Goal: Task Accomplishment & Management: Use online tool/utility

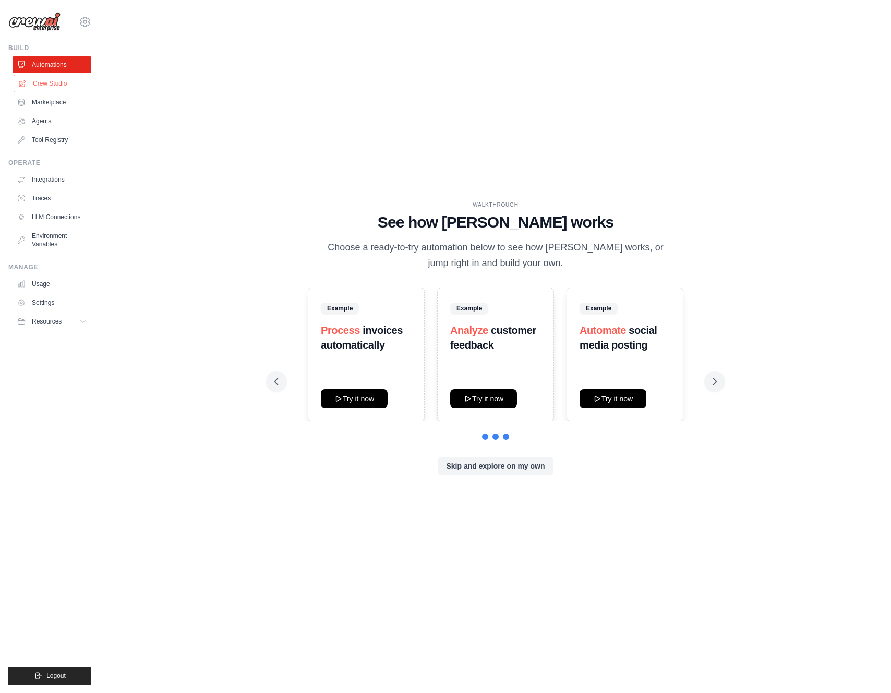
click at [65, 86] on link "Crew Studio" at bounding box center [53, 83] width 79 height 17
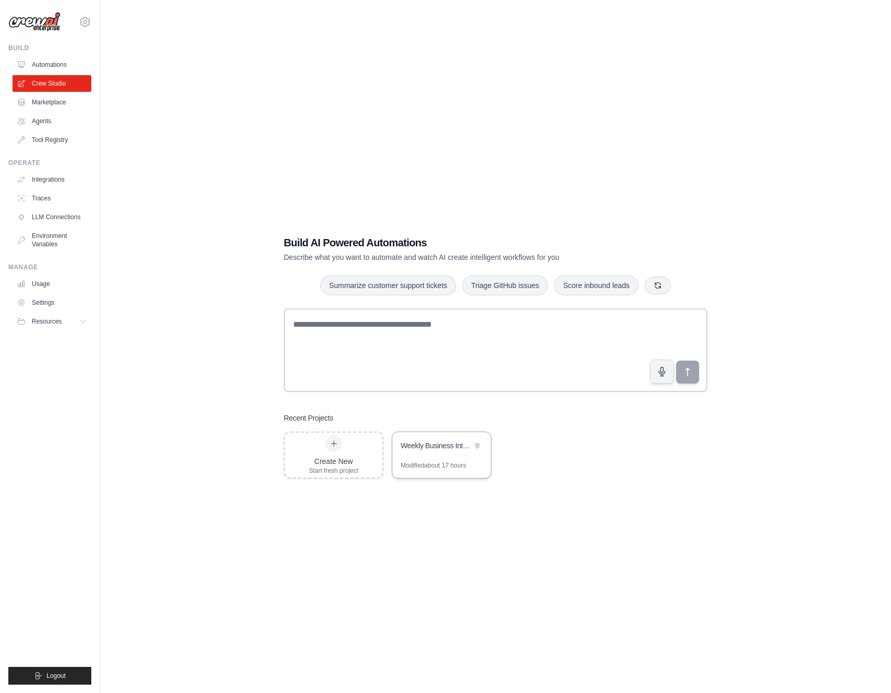
click at [443, 460] on div "Weekly Business Intelligence Automation" at bounding box center [441, 446] width 99 height 29
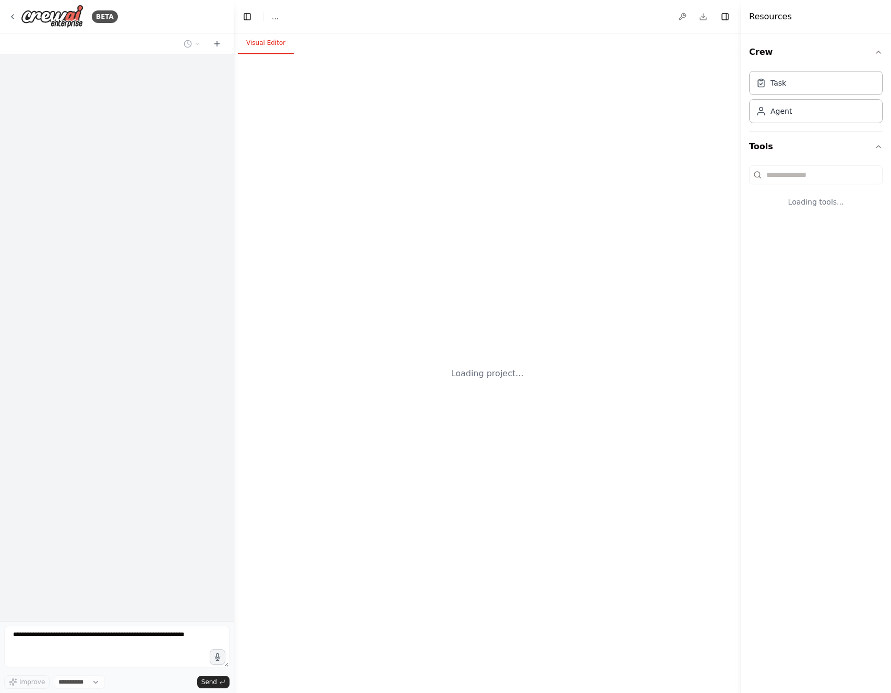
select select "****"
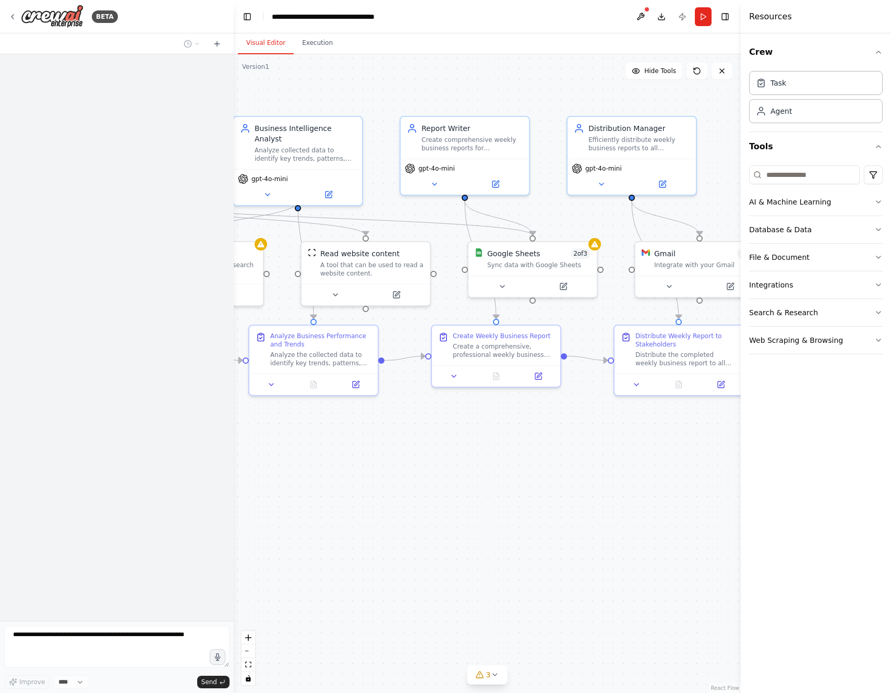
drag, startPoint x: 649, startPoint y: 437, endPoint x: 407, endPoint y: 454, distance: 243.2
click at [407, 453] on div ".deletable-edge-delete-btn { width: 20px; height: 20px; border: 0px solid #ffff…" at bounding box center [487, 373] width 507 height 638
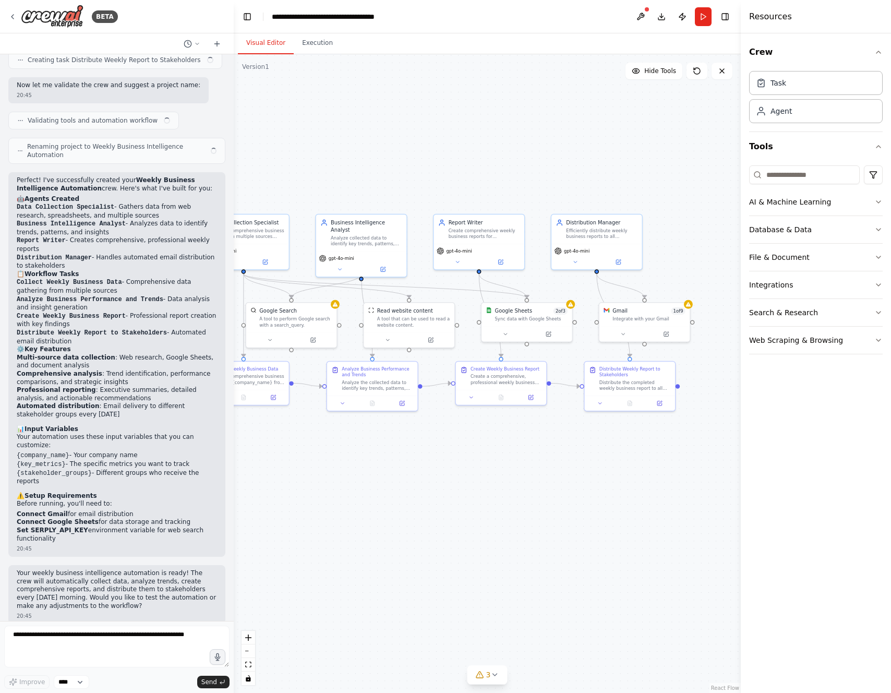
scroll to position [564, 0]
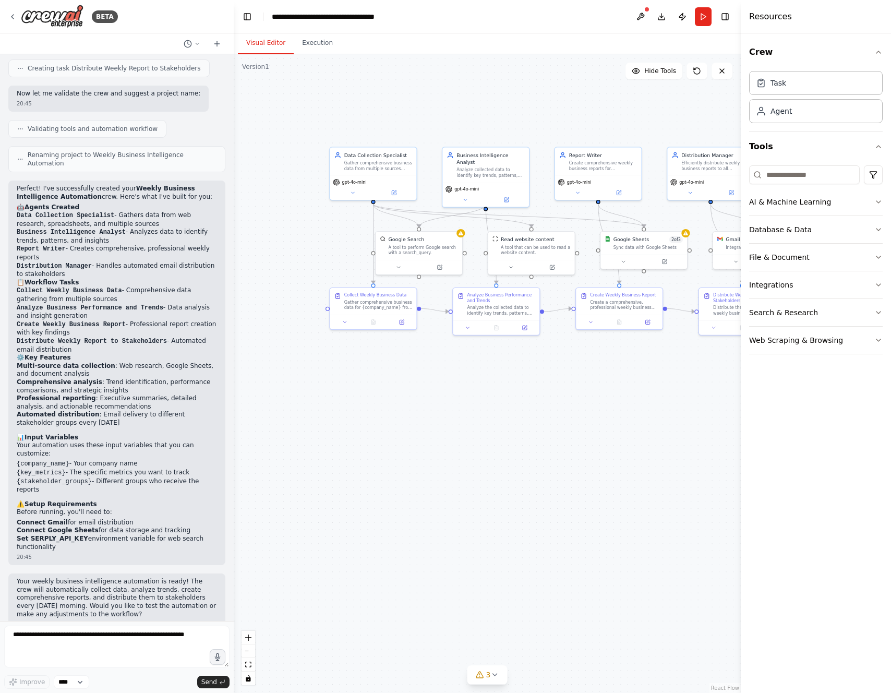
drag, startPoint x: 450, startPoint y: 431, endPoint x: 565, endPoint y: 354, distance: 138.7
click at [565, 354] on div ".deletable-edge-delete-btn { width: 20px; height: 20px; border: 0px solid #ffff…" at bounding box center [487, 373] width 507 height 638
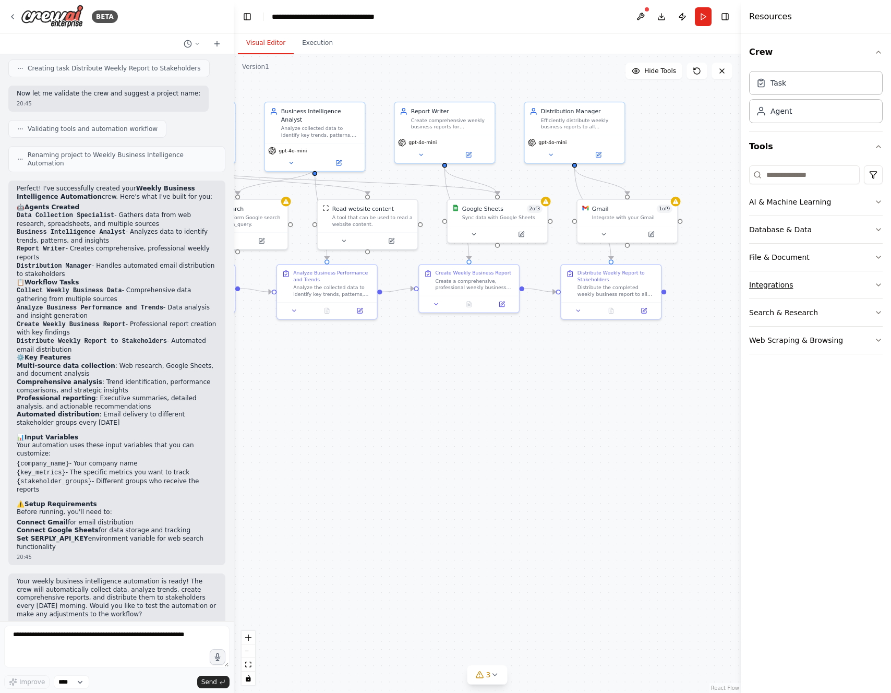
drag, startPoint x: 710, startPoint y: 348, endPoint x: 753, endPoint y: 289, distance: 72.1
click at [753, 289] on div "BETA Set up a crew that collects data from multiple sources, creates comprehens…" at bounding box center [445, 346] width 891 height 693
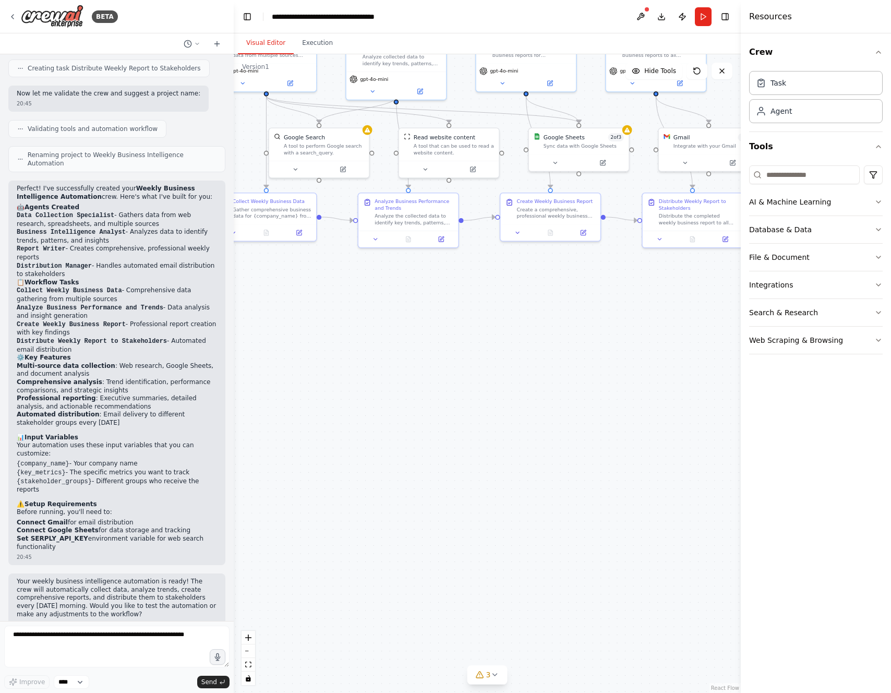
drag, startPoint x: 625, startPoint y: 352, endPoint x: 406, endPoint y: 472, distance: 249.8
click at [406, 472] on div ".deletable-edge-delete-btn { width: 20px; height: 20px; border: 0px solid #ffff…" at bounding box center [487, 373] width 507 height 638
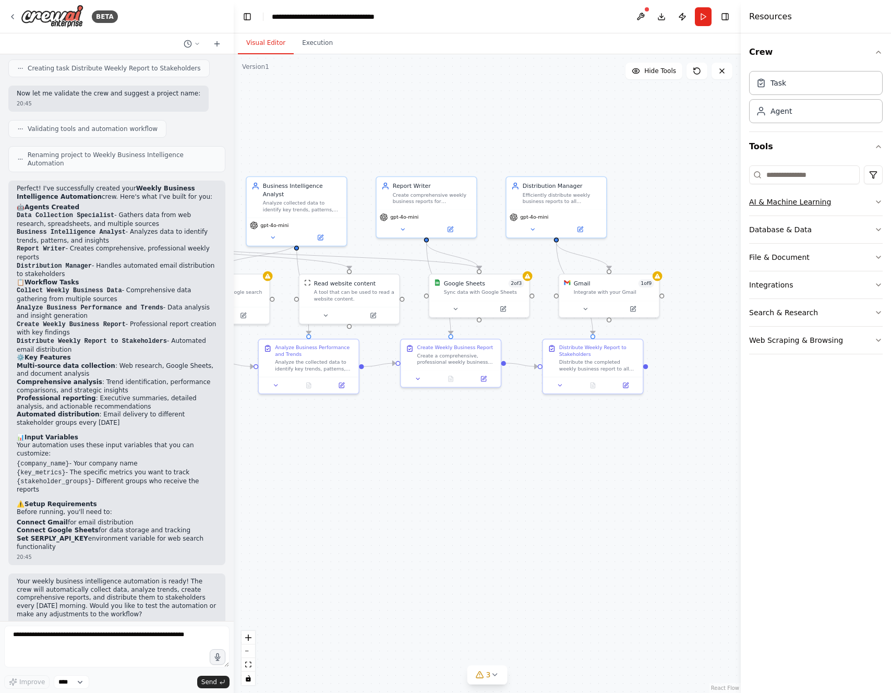
click at [761, 197] on button "AI & Machine Learning" at bounding box center [816, 201] width 134 height 27
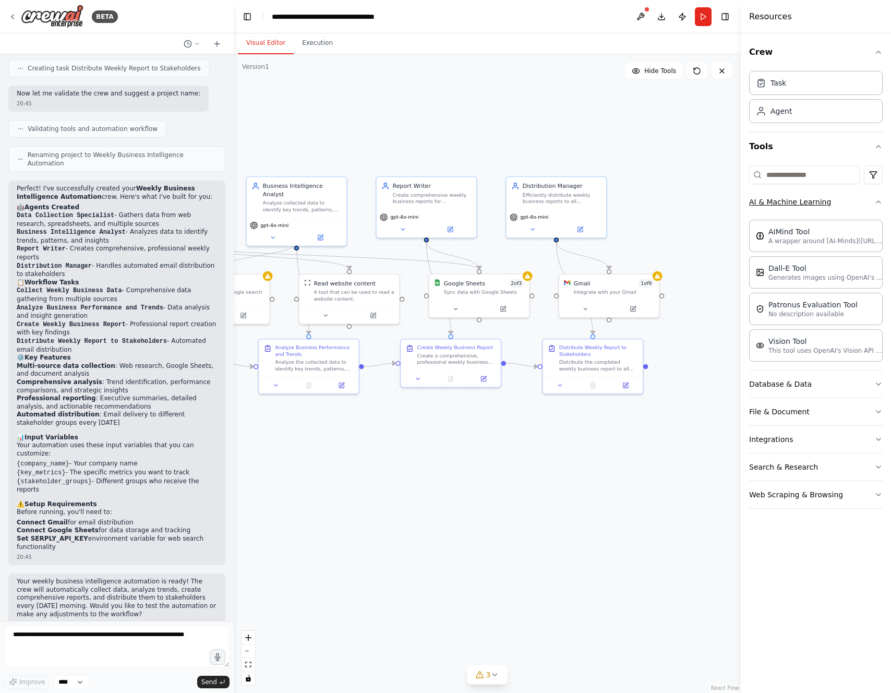
click at [780, 198] on button "AI & Machine Learning" at bounding box center [816, 201] width 134 height 27
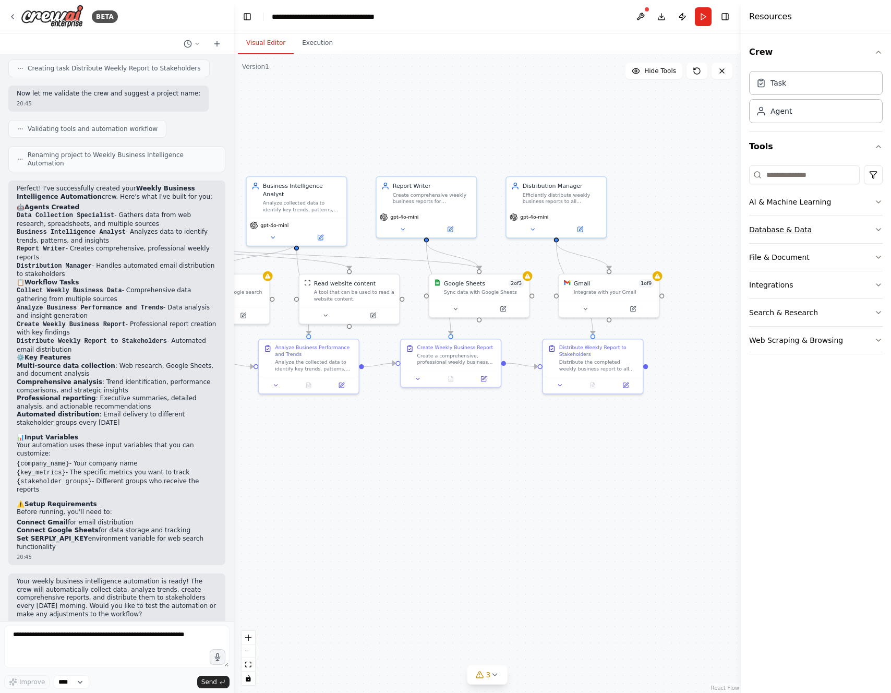
click at [774, 232] on button "Database & Data" at bounding box center [816, 229] width 134 height 27
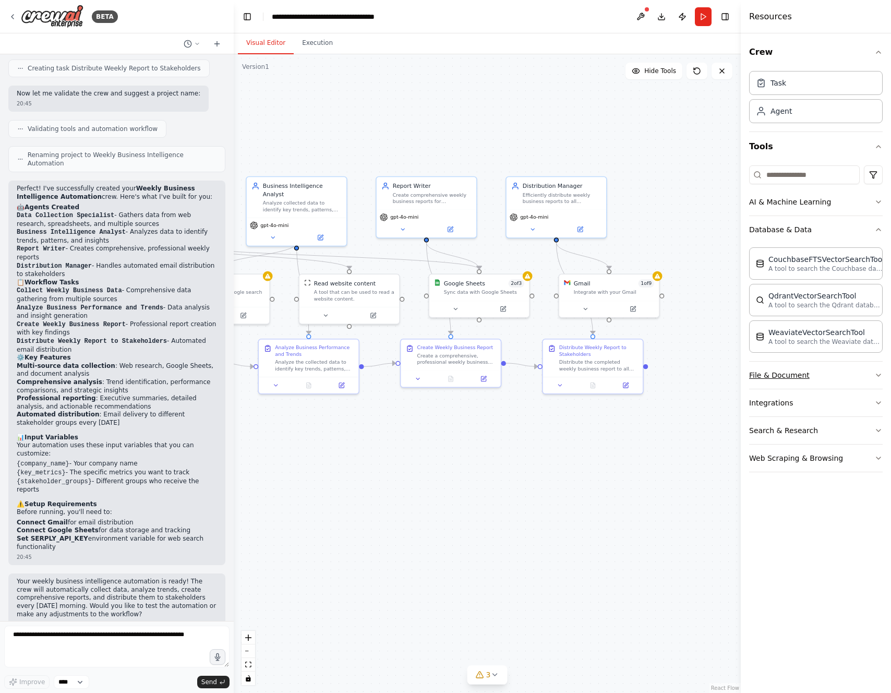
click at [779, 367] on button "File & Document" at bounding box center [816, 374] width 134 height 27
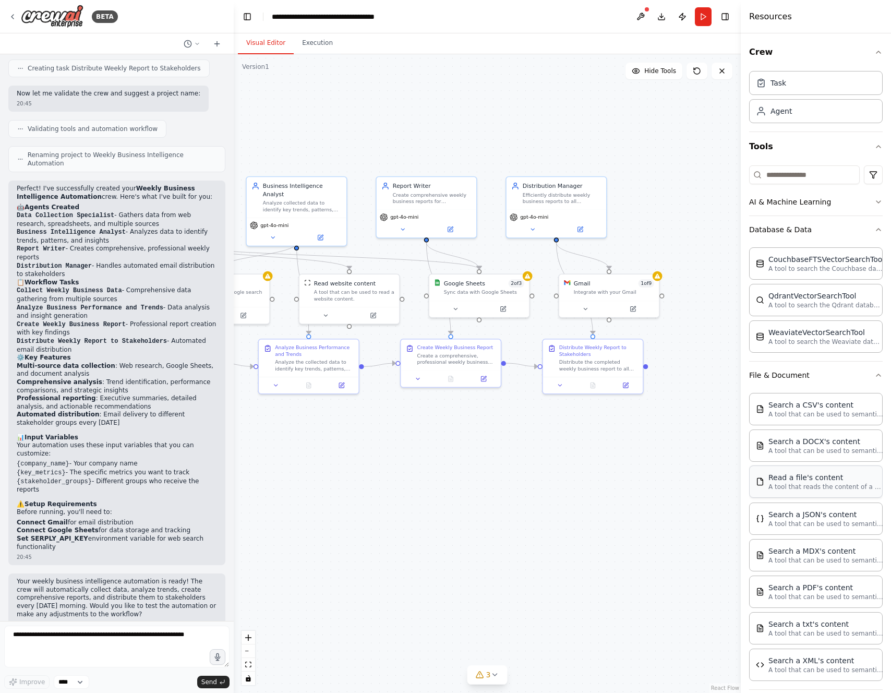
scroll to position [96, 0]
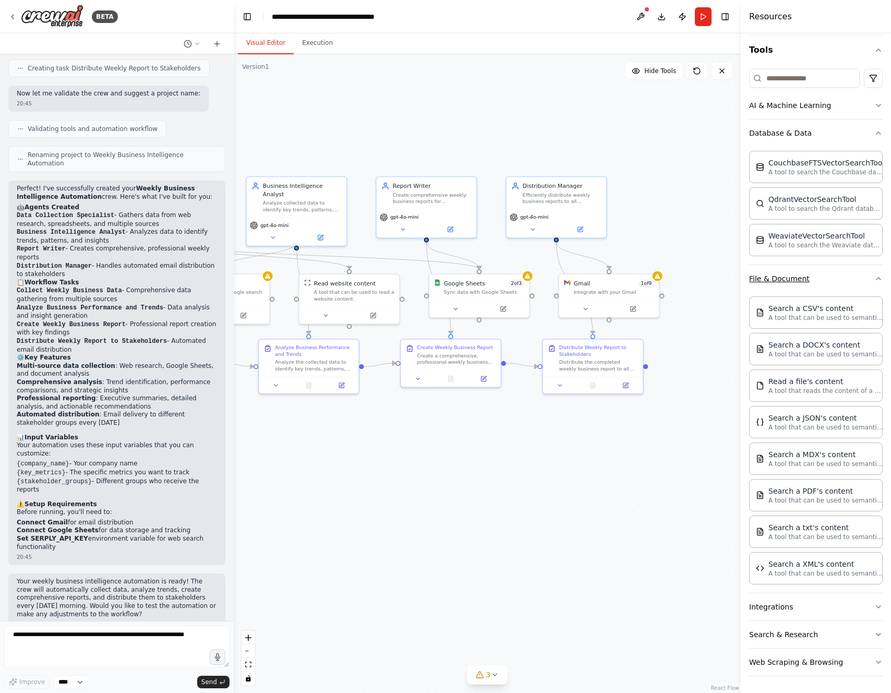
click at [794, 276] on button "File & Document" at bounding box center [816, 278] width 134 height 27
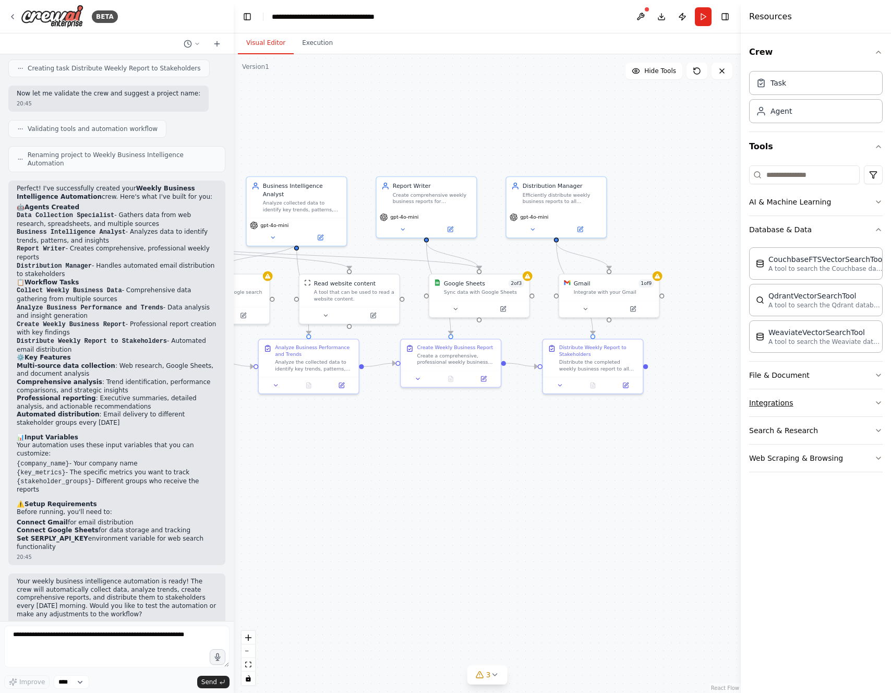
click at [797, 408] on button "Integrations" at bounding box center [816, 402] width 134 height 27
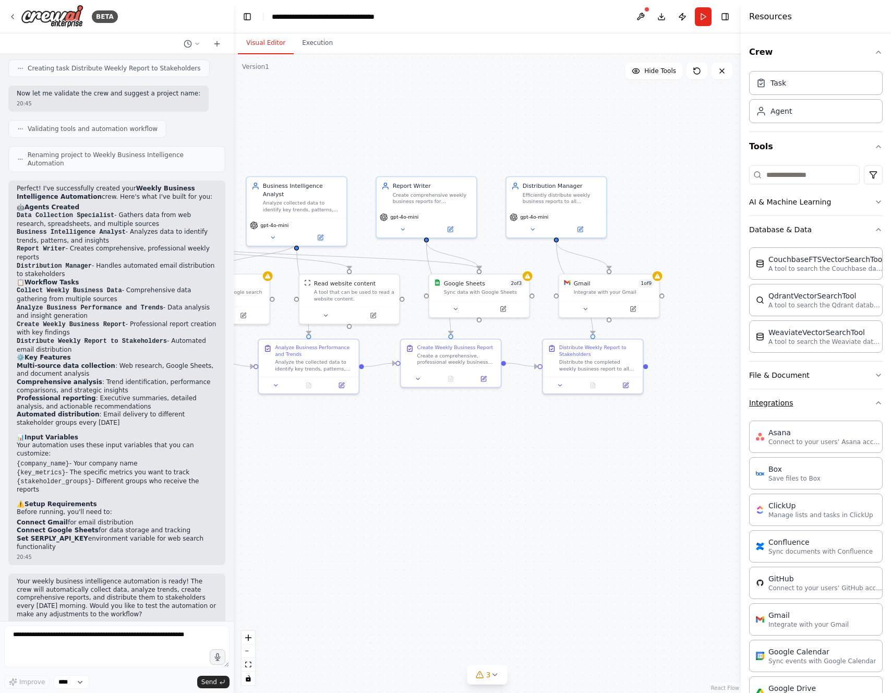
click at [788, 409] on button "Integrations" at bounding box center [816, 402] width 134 height 27
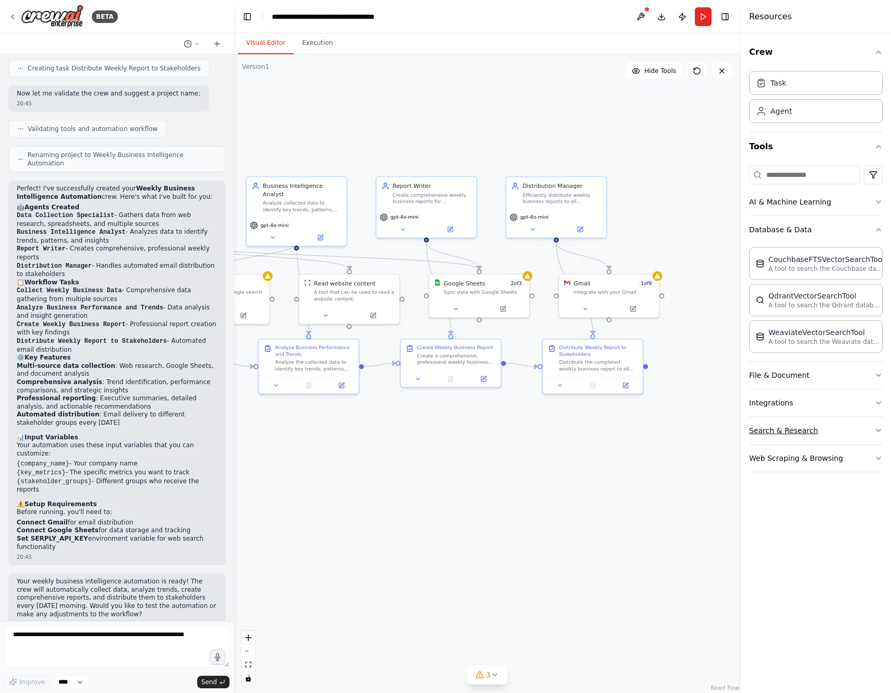
click at [803, 438] on button "Search & Research" at bounding box center [816, 430] width 134 height 27
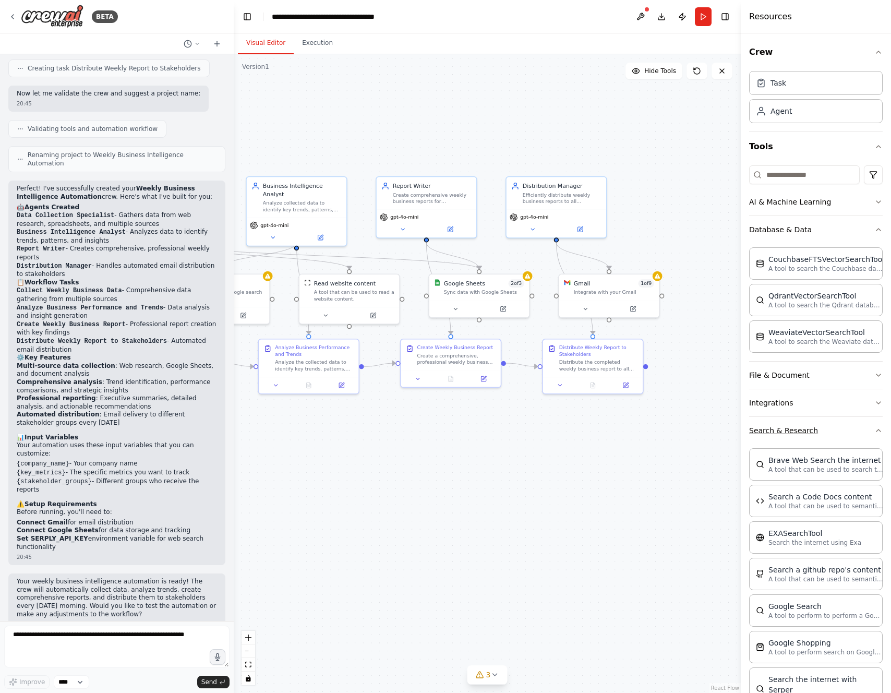
click at [792, 435] on button "Search & Research" at bounding box center [816, 430] width 134 height 27
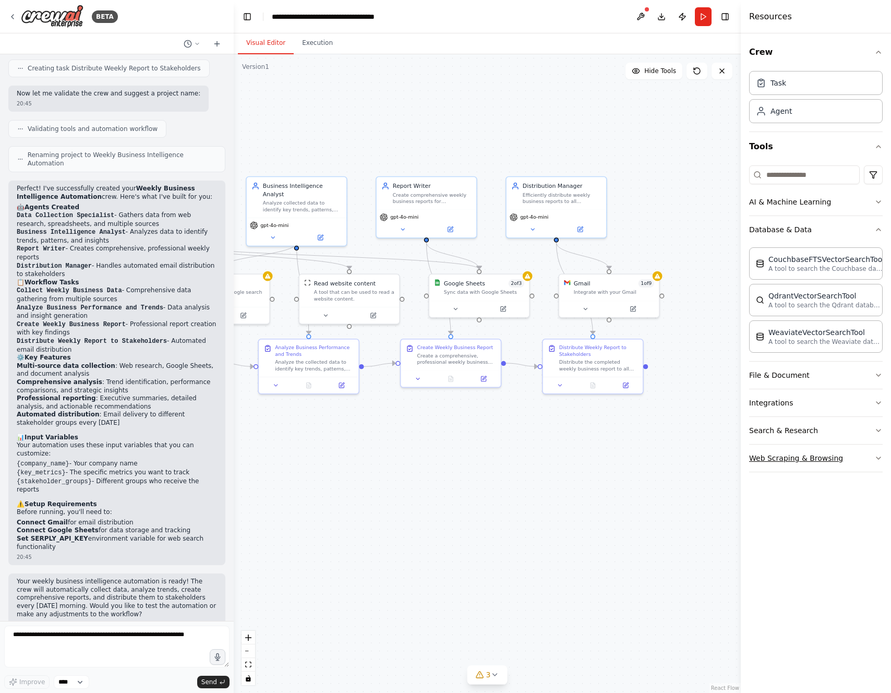
click at [785, 461] on button "Web Scraping & Browsing" at bounding box center [816, 457] width 134 height 27
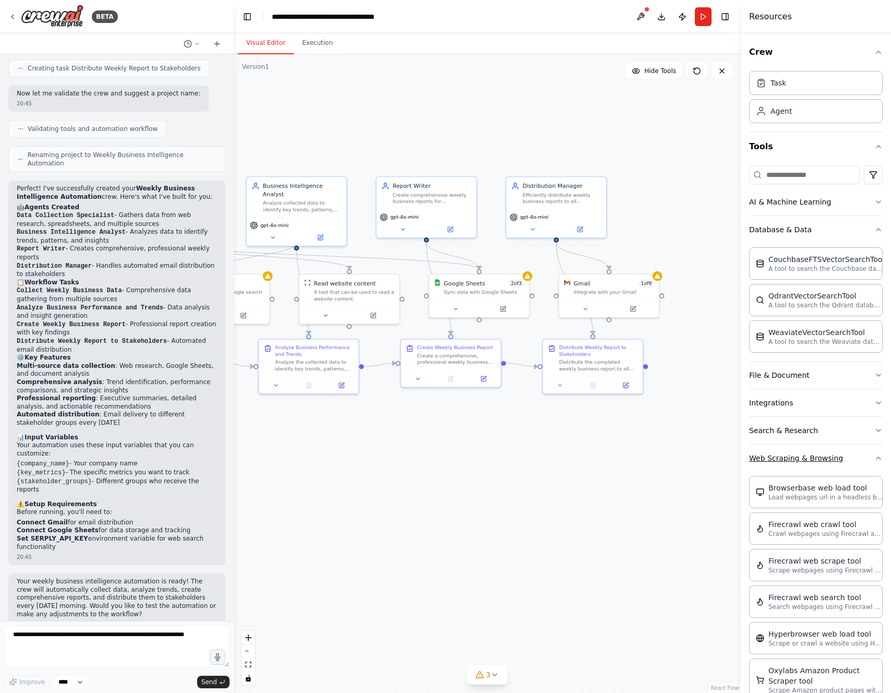
click at [797, 456] on button "Web Scraping & Browsing" at bounding box center [816, 457] width 134 height 27
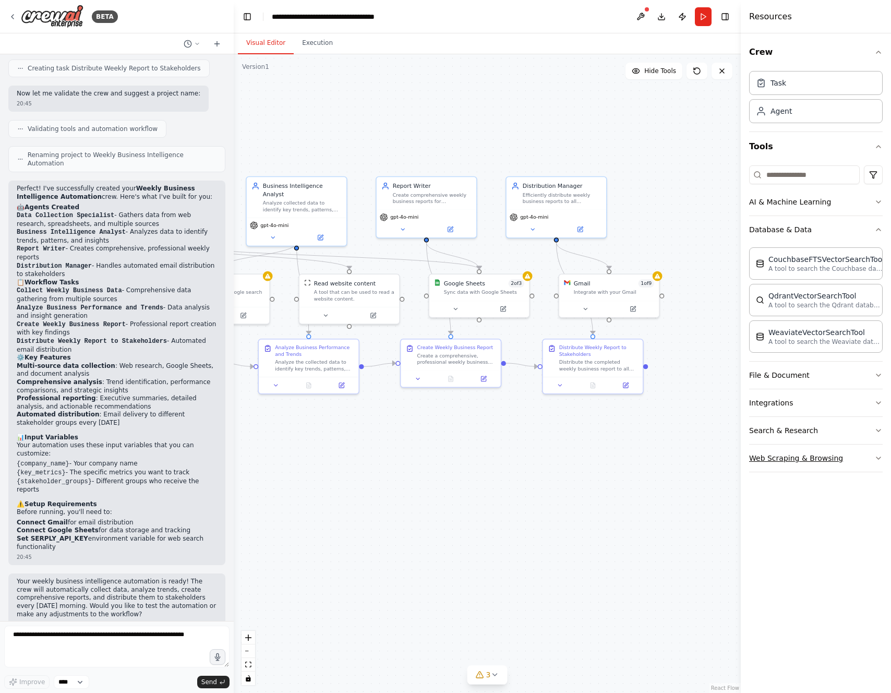
click at [797, 456] on button "Web Scraping & Browsing" at bounding box center [816, 457] width 134 height 27
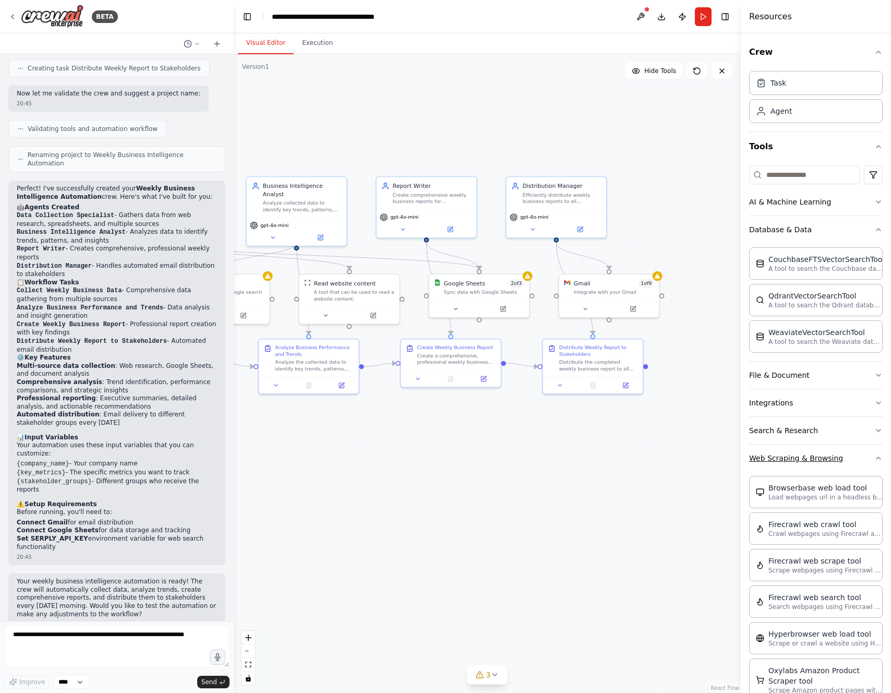
scroll to position [383, 0]
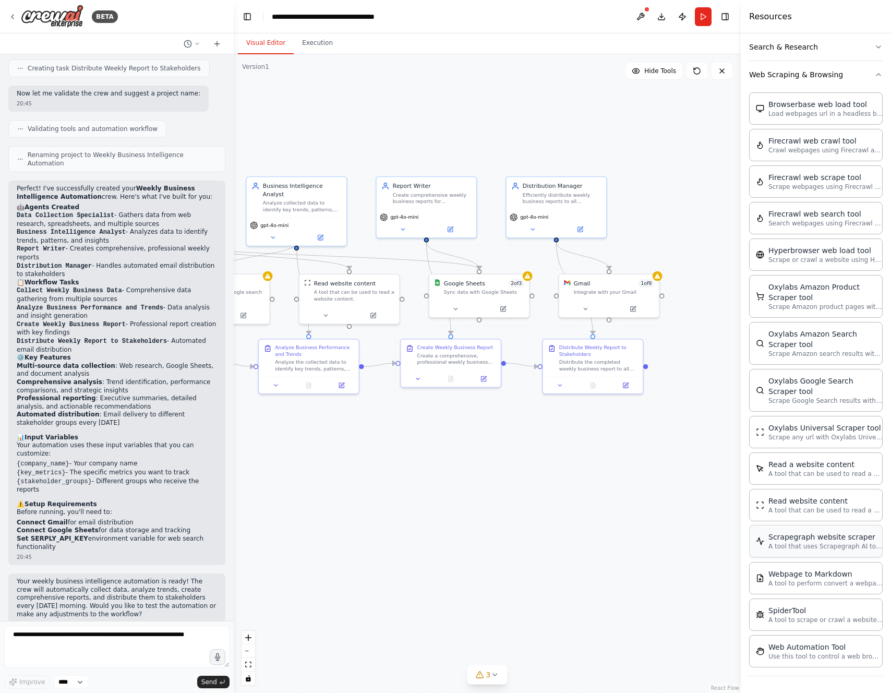
click at [785, 550] on p "A tool that uses Scrapegraph AI to intelligently scrape website content." at bounding box center [825, 546] width 115 height 8
click at [786, 582] on p "A tool to perform convert a webpage to markdown to make it easier for LLMs to u…" at bounding box center [825, 582] width 115 height 8
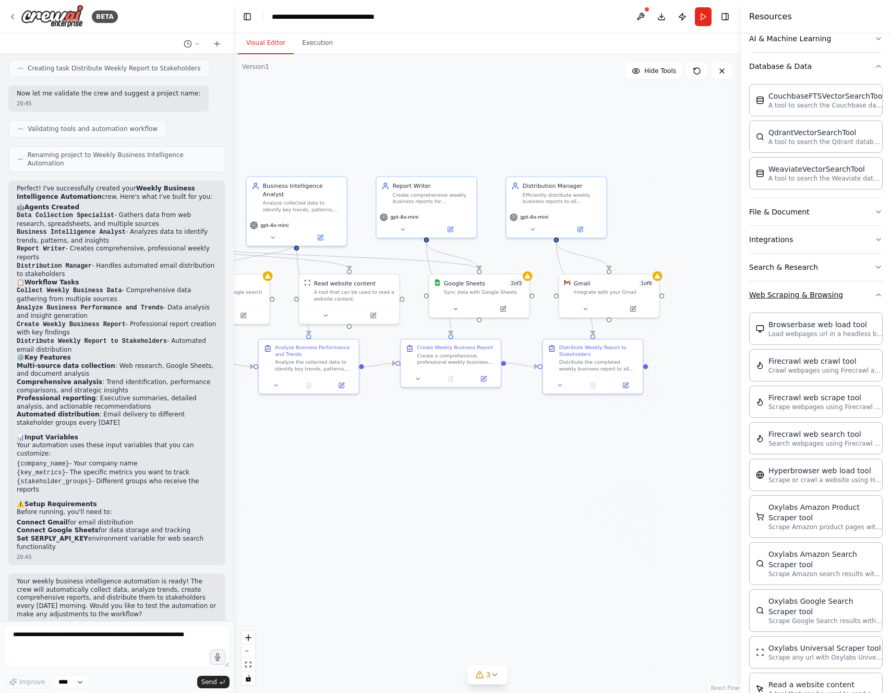
click at [805, 300] on button "Web Scraping & Browsing" at bounding box center [816, 294] width 134 height 27
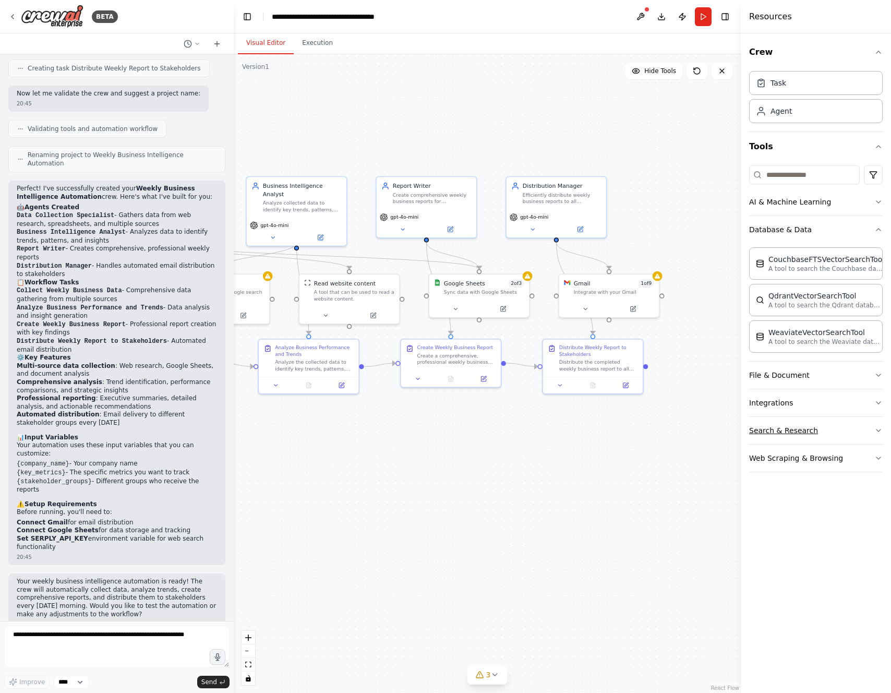
click at [767, 441] on button "Search & Research" at bounding box center [816, 430] width 134 height 27
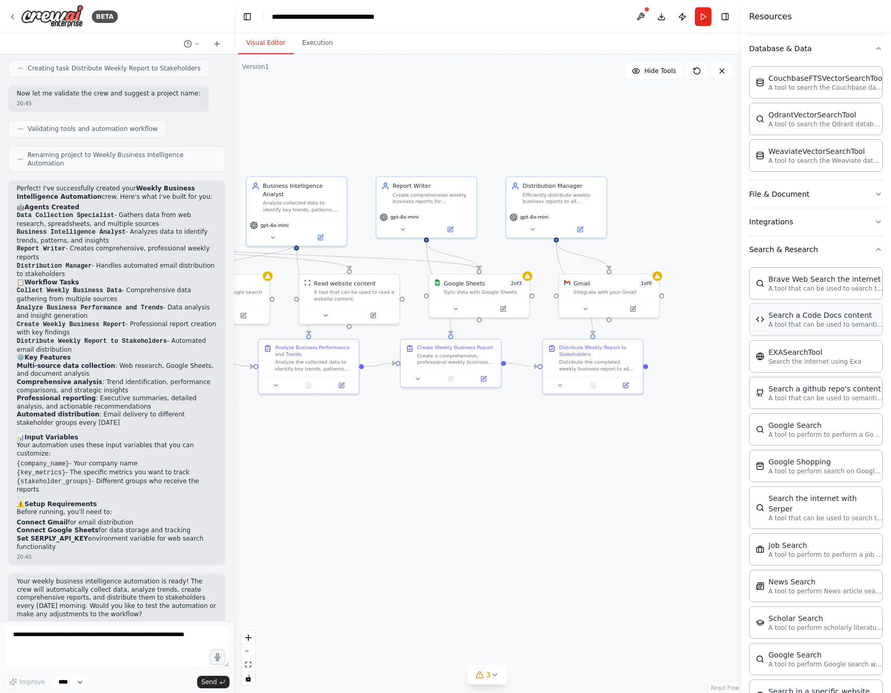
scroll to position [175, 0]
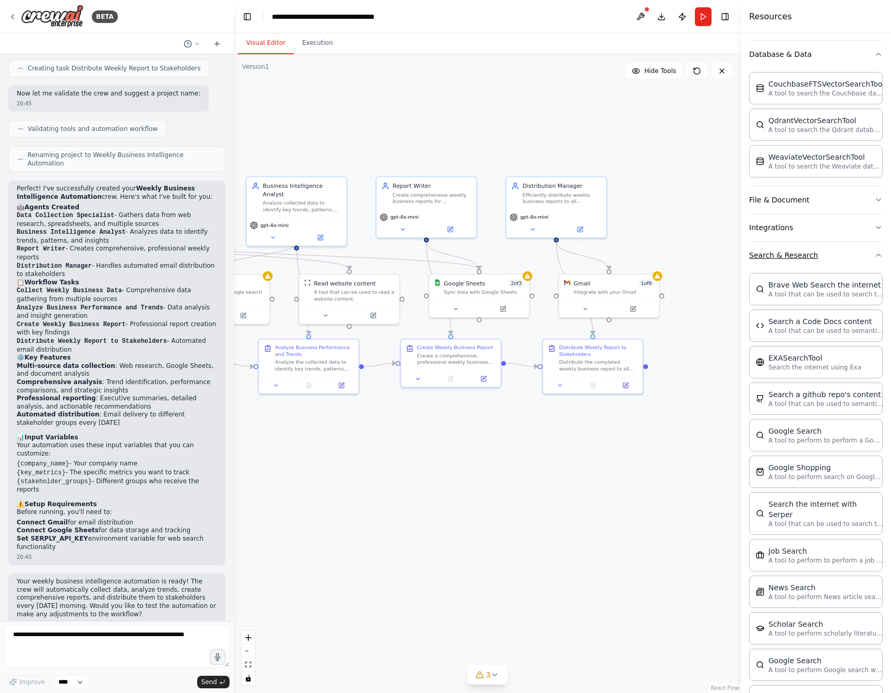
click at [781, 264] on button "Search & Research" at bounding box center [816, 255] width 134 height 27
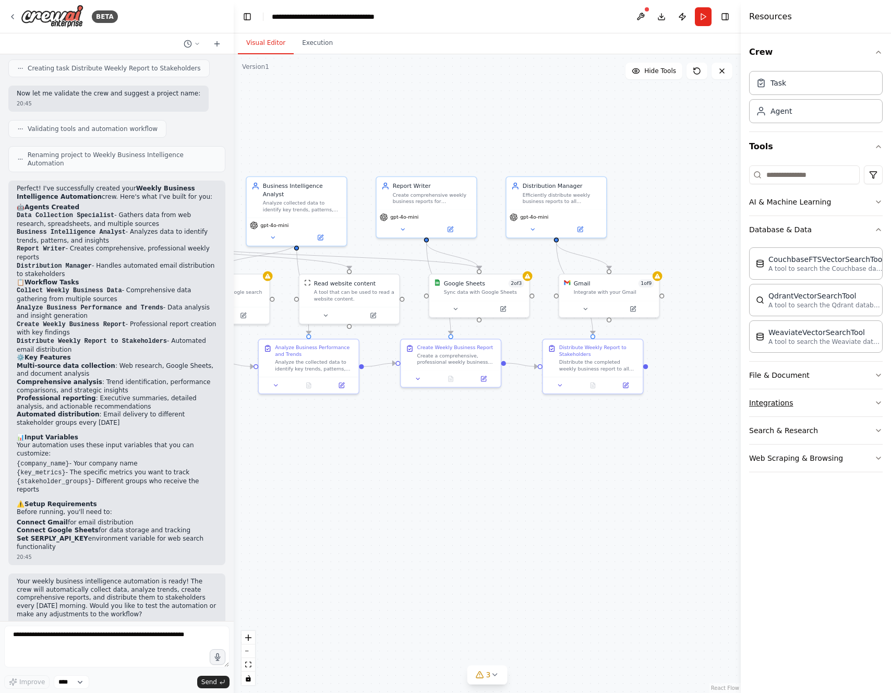
click at [763, 396] on button "Integrations" at bounding box center [816, 402] width 134 height 27
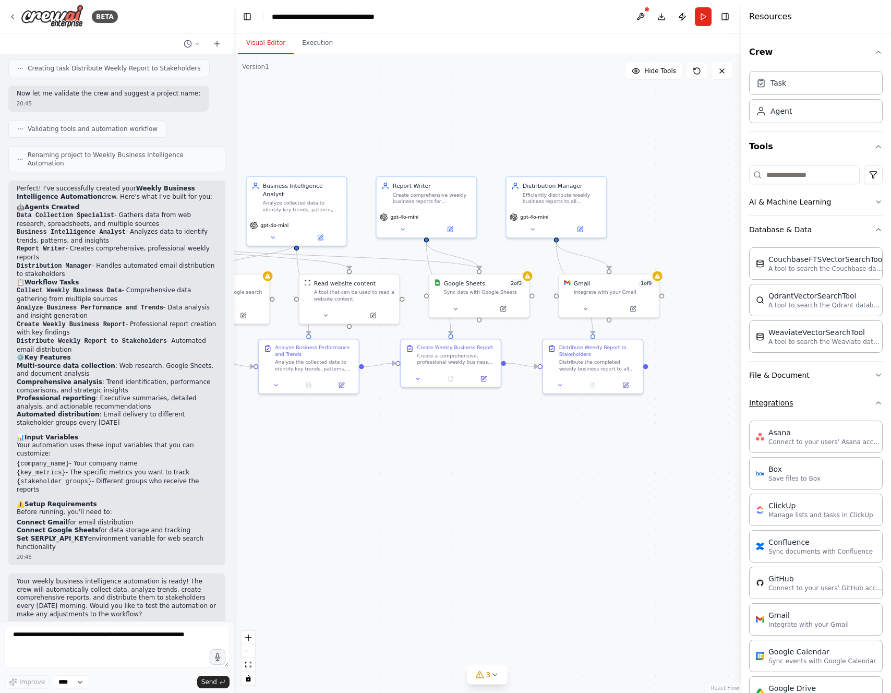
click at [788, 412] on button "Integrations" at bounding box center [816, 402] width 134 height 27
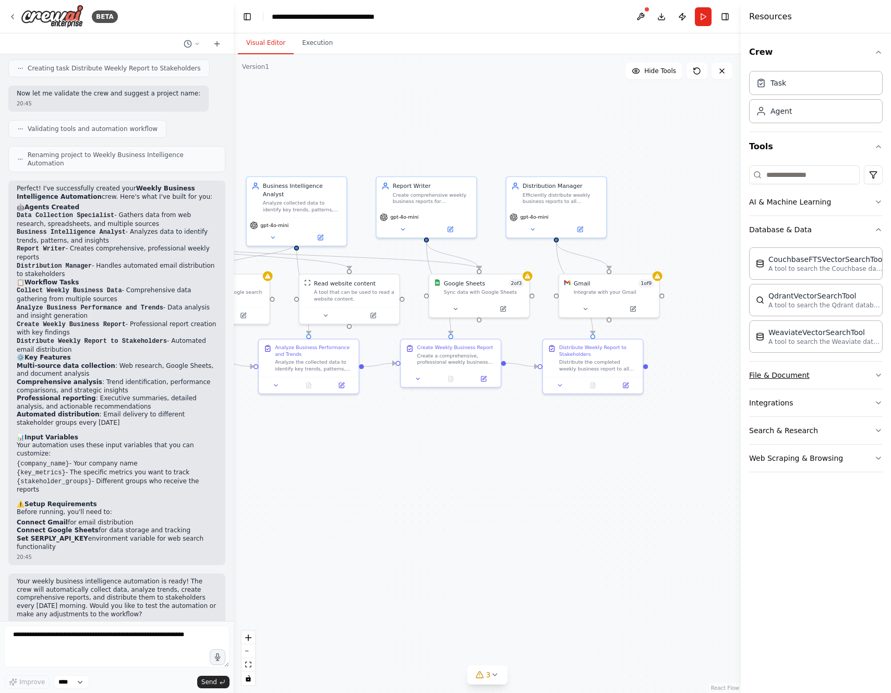
click at [777, 377] on button "File & Document" at bounding box center [816, 374] width 134 height 27
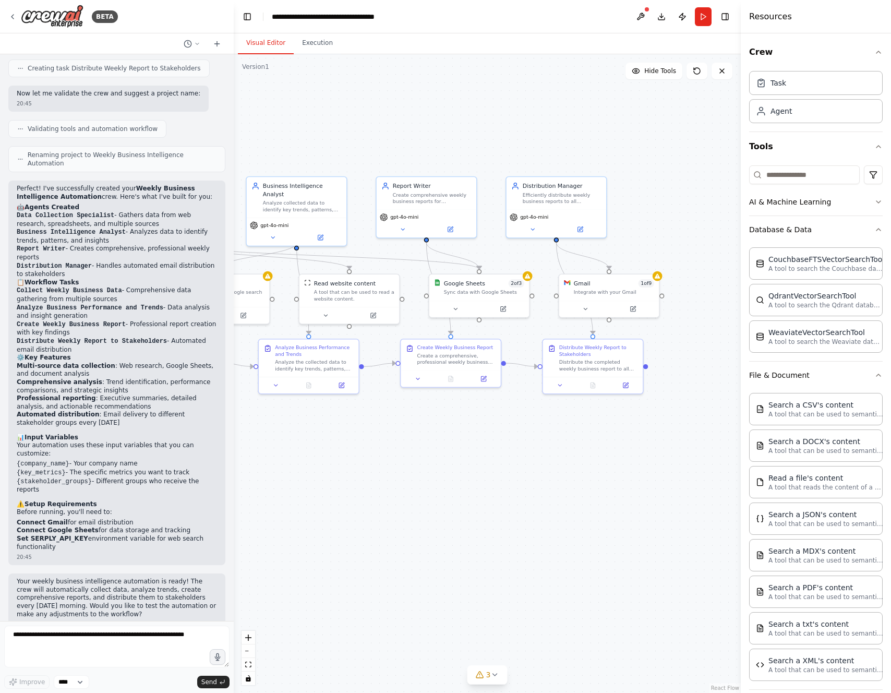
scroll to position [96, 0]
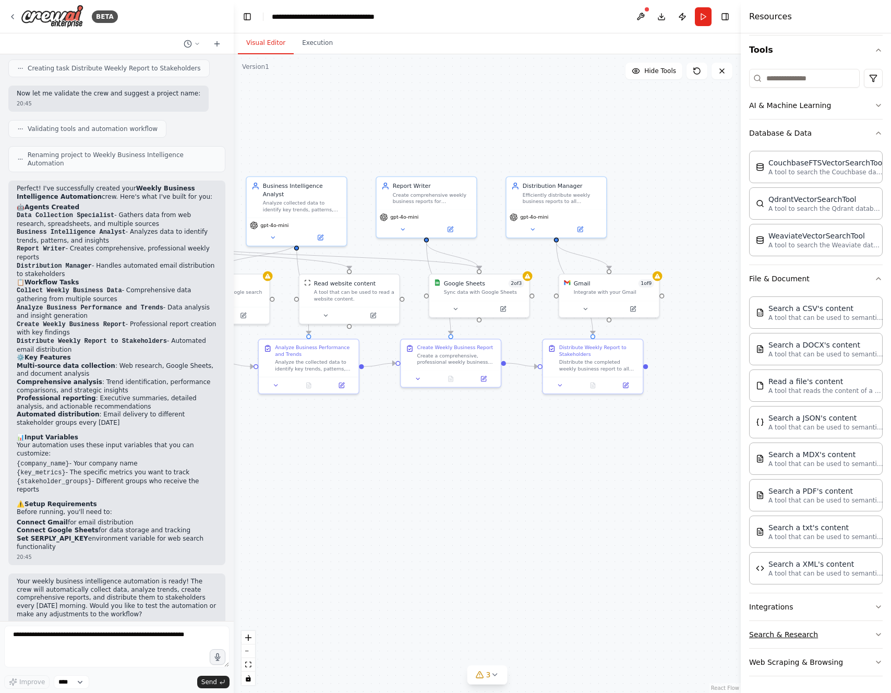
click at [770, 637] on button "Search & Research" at bounding box center [816, 634] width 134 height 27
click at [824, 115] on button "AI & Machine Learning" at bounding box center [816, 105] width 134 height 27
